Goal: Use online tool/utility: Utilize a website feature to perform a specific function

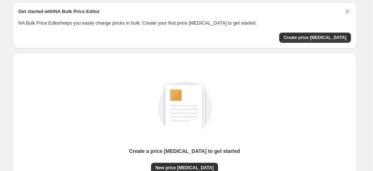
scroll to position [36, 0]
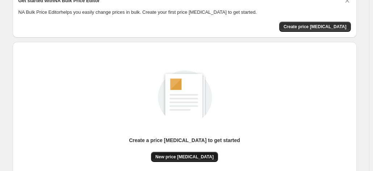
click at [175, 158] on span "New price change job" at bounding box center [184, 157] width 58 height 6
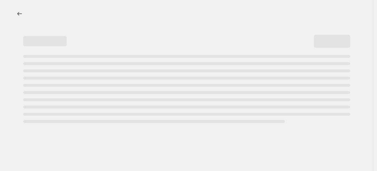
select select "percentage"
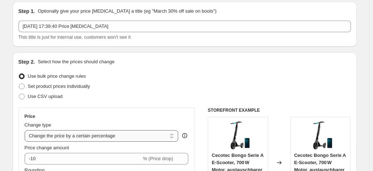
scroll to position [36, 0]
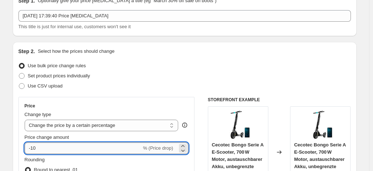
click at [57, 152] on input "-10" at bounding box center [83, 149] width 117 height 12
type input "-1"
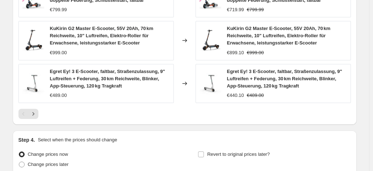
scroll to position [599, 0]
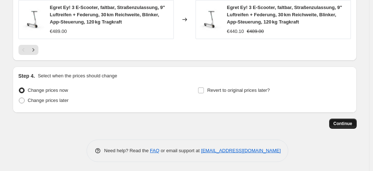
type input "-30"
click at [335, 121] on button "Continue" at bounding box center [343, 124] width 28 height 10
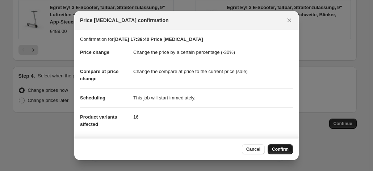
click at [283, 148] on span "Confirm" at bounding box center [280, 150] width 17 height 6
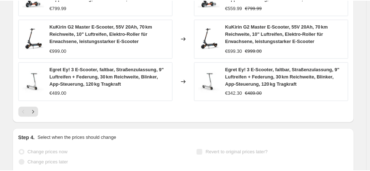
scroll to position [618, 0]
